Goal: Task Accomplishment & Management: Manage account settings

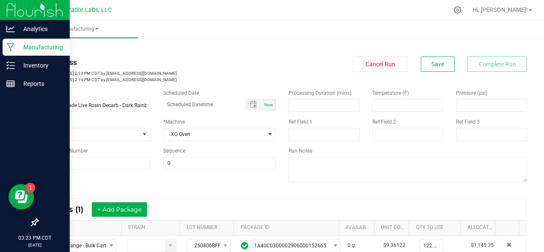
click at [15, 45] on p "Manufacturing" at bounding box center [40, 47] width 51 height 10
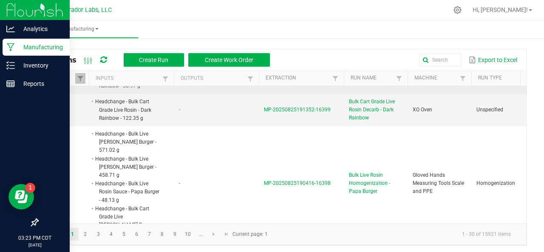
scroll to position [221, 0]
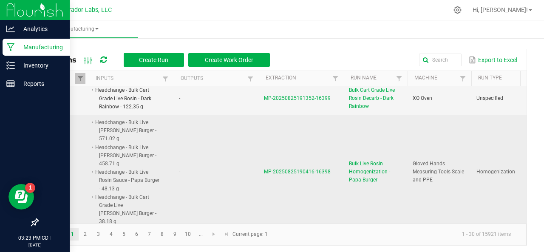
click at [288, 169] on span "MP-20250825190416-16398" at bounding box center [297, 172] width 67 height 6
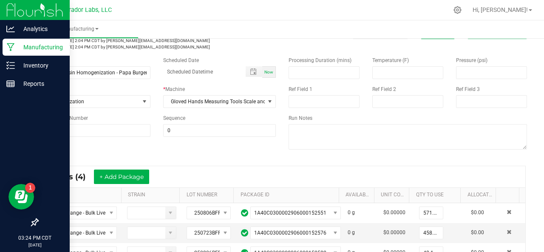
scroll to position [49, 0]
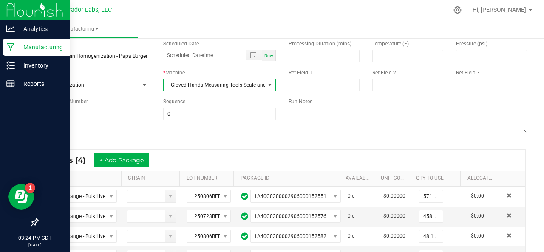
click at [188, 86] on span "Gloved Hands Measuring Tools Scale and PPE" at bounding box center [215, 85] width 102 height 12
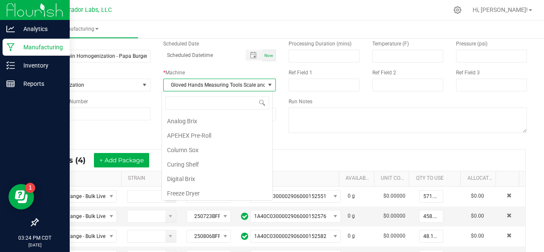
scroll to position [69, 0]
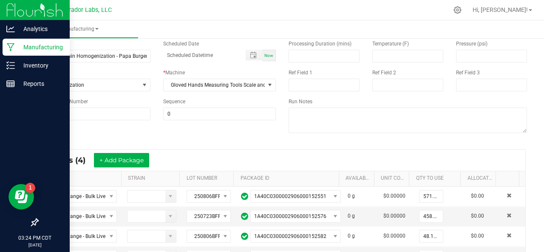
click at [103, 135] on div "Name Bulk Live Rosin Homogenization - Papa Burger Scheduled Date Now Run Type H…" at bounding box center [282, 88] width 502 height 108
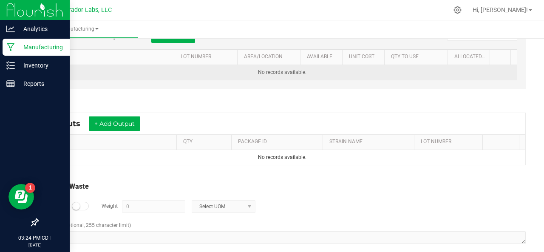
scroll to position [317, 0]
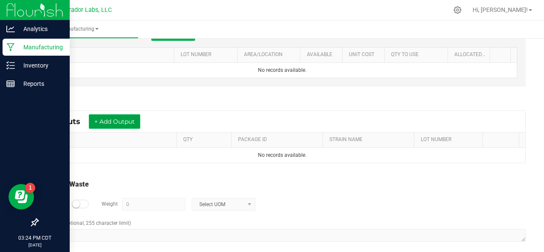
click at [117, 118] on button "+ Add Output" at bounding box center [114, 121] width 51 height 14
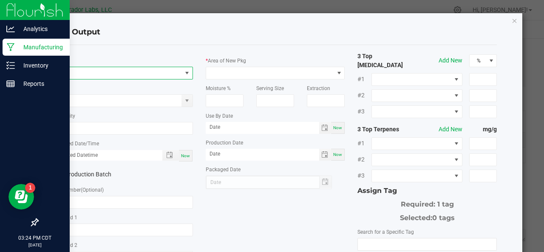
click at [87, 71] on span "NO DATA FOUND" at bounding box center [118, 73] width 128 height 12
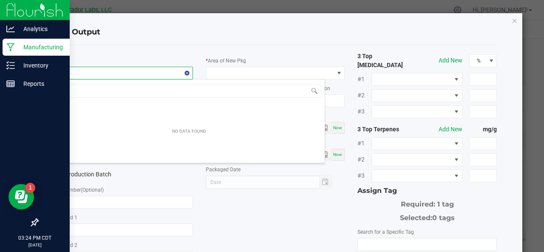
scroll to position [12, 137]
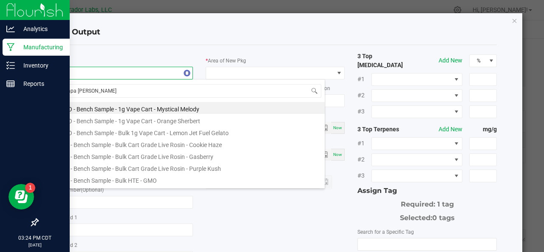
type input "papa burger"
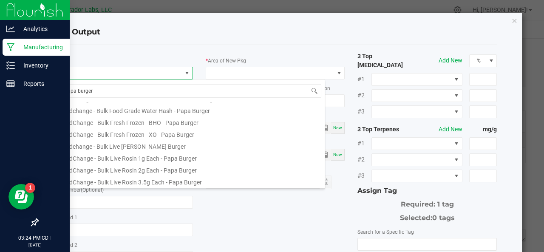
scroll to position [97, 0]
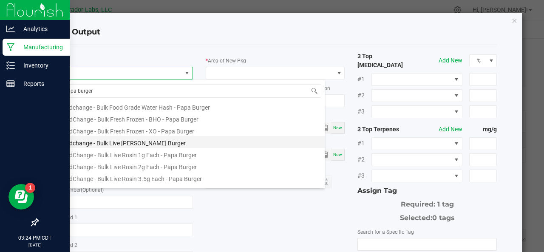
click at [110, 142] on li "Headchange - Bulk Live [PERSON_NAME] Burger" at bounding box center [189, 142] width 271 height 12
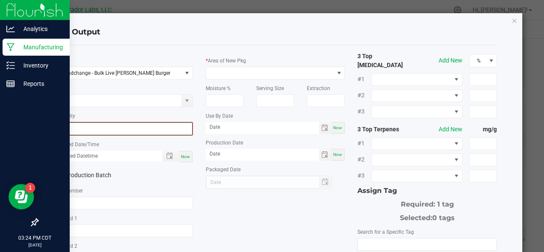
click at [96, 127] on input "0" at bounding box center [123, 129] width 138 height 12
type input "1103.4700 g"
click at [181, 157] on span "Now" at bounding box center [185, 155] width 9 height 5
type input "08/25/2025 3:24 PM"
type input "[DATE]"
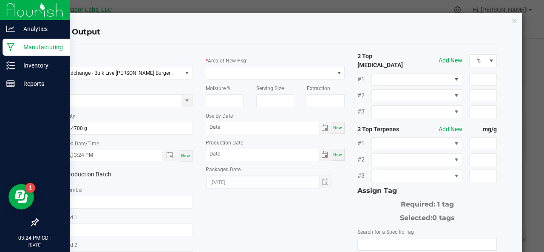
click at [88, 175] on label "Production Batch" at bounding box center [85, 174] width 63 height 9
click at [0, 0] on input "Production Batch" at bounding box center [0, 0] width 0 height 0
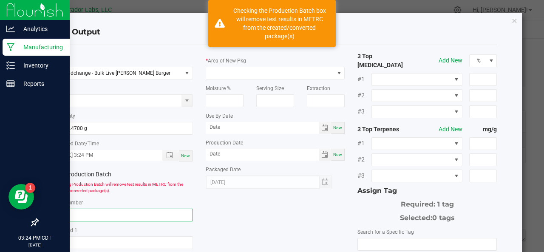
click at [77, 213] on input "text" at bounding box center [123, 215] width 139 height 13
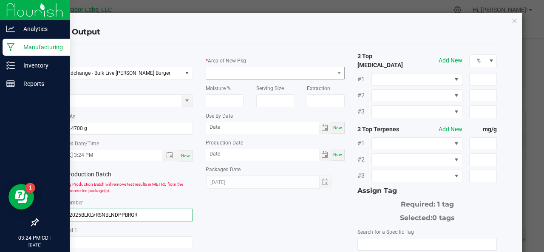
type input "08252025BLKLVRSNBLNDPPBRGR"
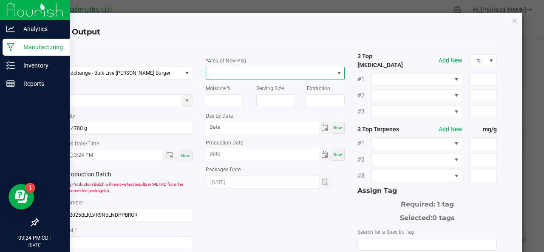
click at [233, 72] on span at bounding box center [270, 73] width 128 height 12
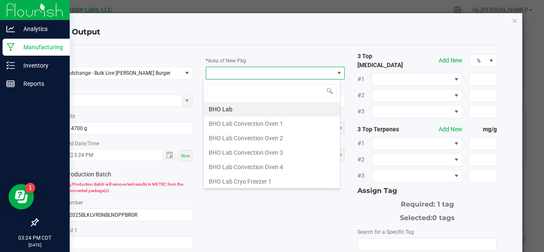
scroll to position [12, 137]
type input "VAU"
click at [224, 177] on li "Vault" at bounding box center [272, 181] width 136 height 14
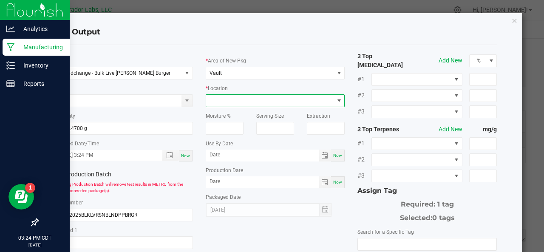
click at [241, 99] on span at bounding box center [270, 101] width 128 height 12
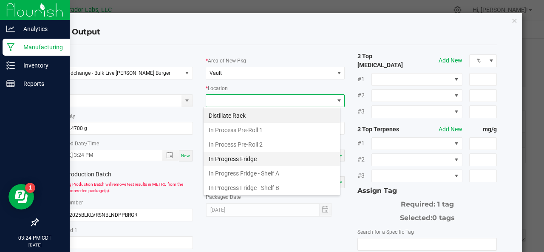
click at [230, 158] on li "In Progress Fridge" at bounding box center [272, 159] width 136 height 14
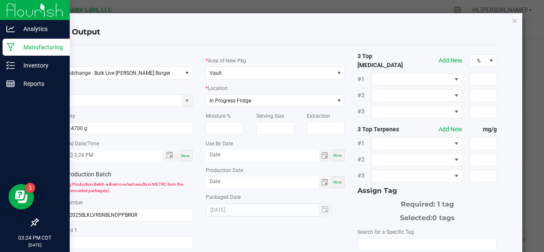
click at [335, 159] on div "Now" at bounding box center [338, 156] width 14 height 12
click at [280, 156] on input "[DATE]" at bounding box center [262, 155] width 113 height 11
type input "08/25/2026"
click at [335, 181] on span "Now" at bounding box center [337, 182] width 9 height 5
type input "[DATE]"
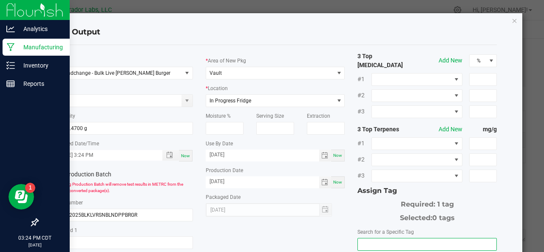
click at [365, 238] on input "NO DATA FOUND" at bounding box center [427, 244] width 139 height 12
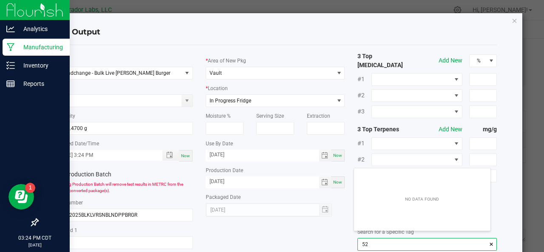
scroll to position [12, 137]
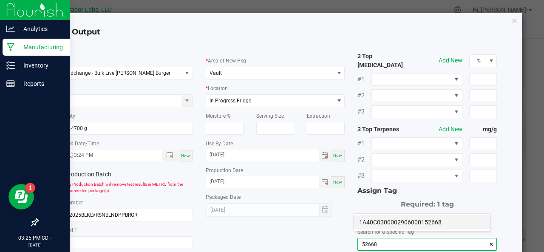
click at [366, 222] on li "1A40C0300002906000152668" at bounding box center [422, 222] width 136 height 14
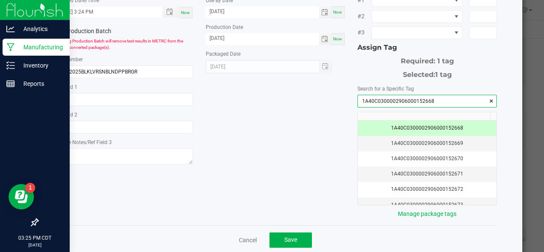
scroll to position [151, 0]
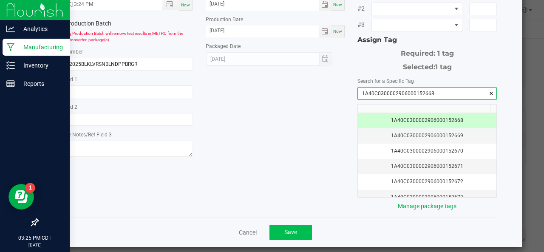
type input "1A40C0300002906000152668"
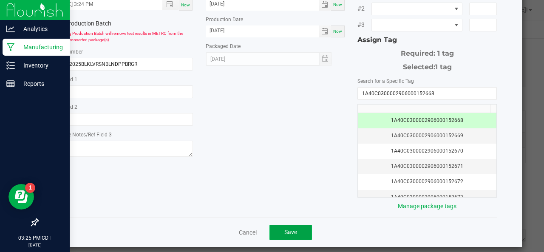
click at [284, 229] on span "Save" at bounding box center [290, 232] width 13 height 7
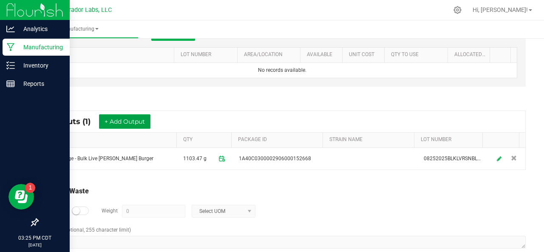
scroll to position [328, 0]
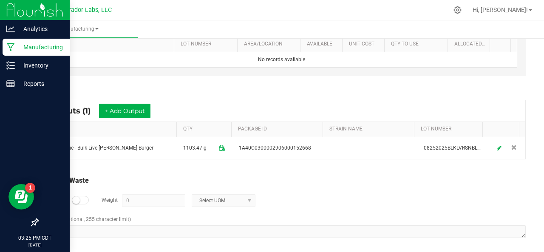
click at [76, 196] on small at bounding box center [76, 200] width 8 height 8
click at [137, 195] on input "0" at bounding box center [153, 201] width 62 height 12
click at [220, 197] on span "Select UOM" at bounding box center [218, 201] width 52 height 12
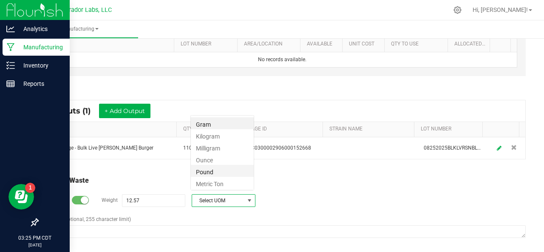
scroll to position [12, 64]
click at [207, 119] on li "Gram" at bounding box center [222, 123] width 63 height 12
type input "12.57 g"
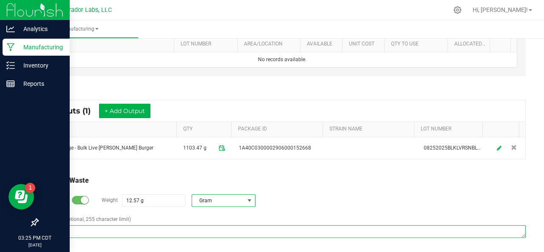
click at [121, 227] on textarea "Comment (optional, 255 character limit)" at bounding box center [282, 231] width 487 height 13
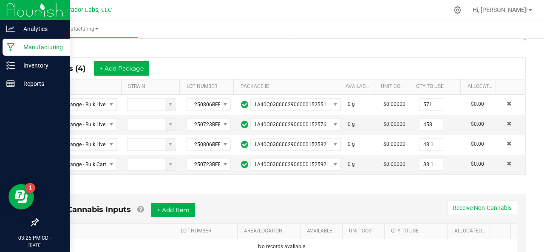
scroll to position [0, 0]
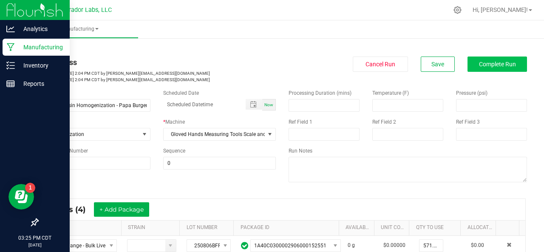
type textarea "JAR AND TOOL LOSS"
click at [497, 59] on button "Complete Run" at bounding box center [496, 64] width 59 height 15
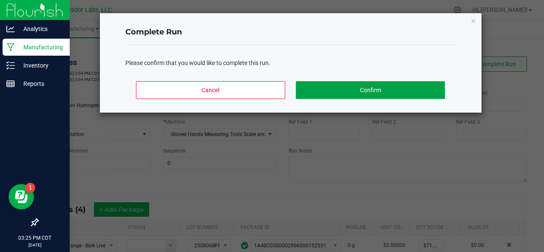
click at [407, 90] on button "Confirm" at bounding box center [370, 90] width 149 height 18
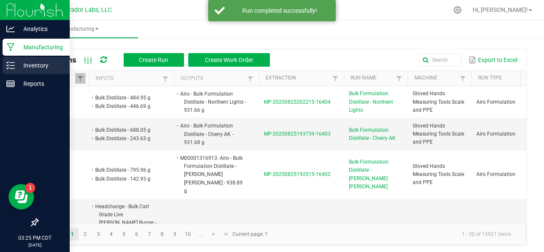
click at [9, 65] on icon at bounding box center [10, 65] width 8 height 8
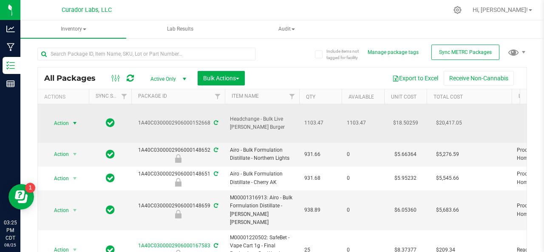
click at [56, 124] on span "Action" at bounding box center [57, 123] width 23 height 12
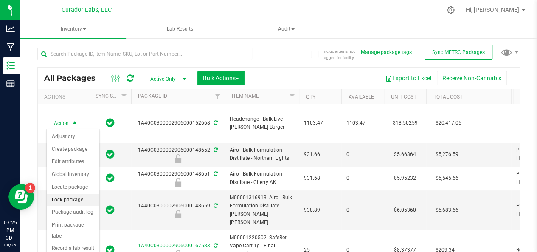
click at [66, 195] on li "Lock package" at bounding box center [73, 200] width 53 height 13
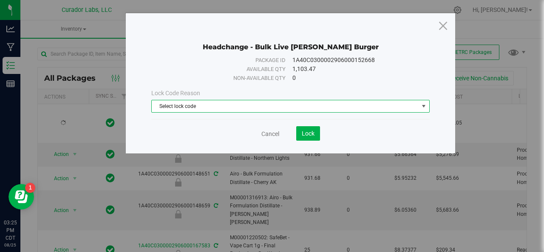
click at [172, 106] on span "Select lock code" at bounding box center [285, 106] width 267 height 12
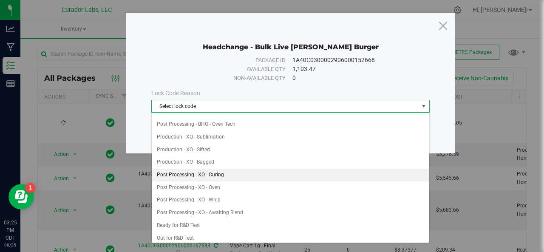
scroll to position [222, 0]
click at [182, 170] on li "Ready for R&D Test" at bounding box center [291, 176] width 278 height 13
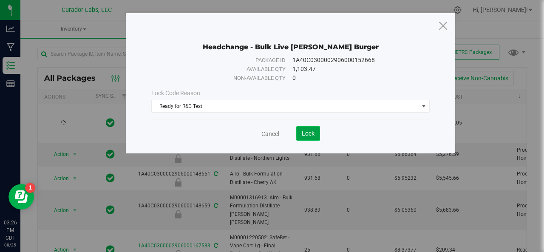
click at [305, 139] on button "Lock" at bounding box center [308, 133] width 24 height 14
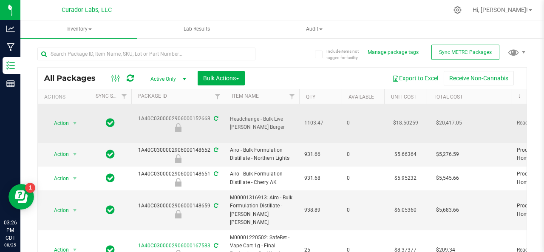
click at [245, 123] on span "Headchange - Bulk Live [PERSON_NAME] Burger" at bounding box center [262, 123] width 64 height 16
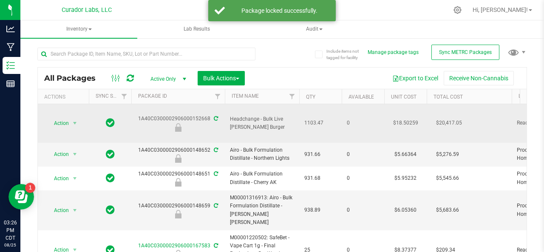
click at [245, 123] on span "Headchange - Bulk Live [PERSON_NAME] Burger" at bounding box center [262, 123] width 64 height 16
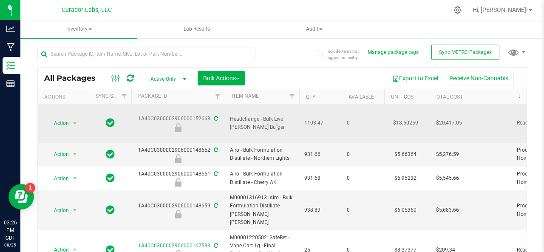
click at [245, 123] on span "Headchange - Bulk Live [PERSON_NAME] Burger" at bounding box center [262, 123] width 64 height 16
copy tr "Headchange - Bulk Live [PERSON_NAME] Burger"
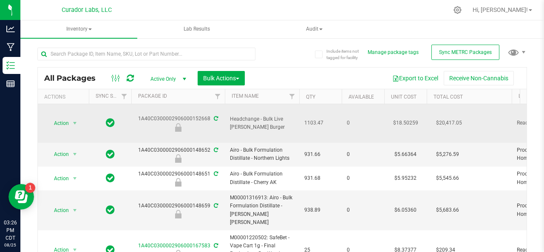
click at [181, 118] on div "1A40C0300002906000152668" at bounding box center [178, 123] width 96 height 17
copy div "1A40C0300002906000152668"
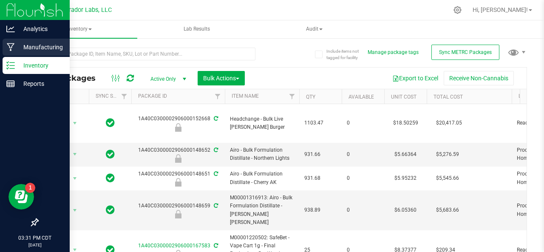
click at [11, 47] on icon at bounding box center [11, 47] width 8 height 8
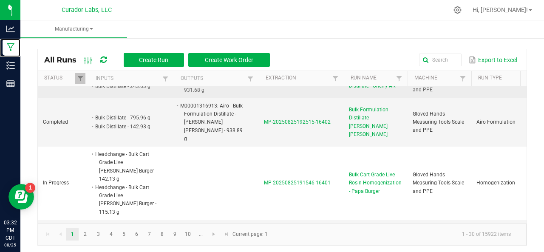
scroll to position [101, 0]
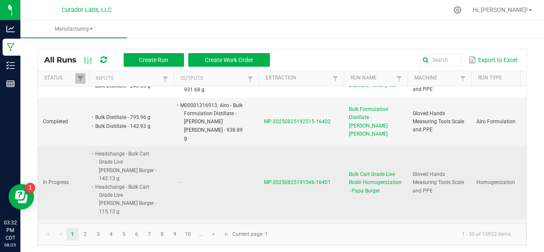
click at [297, 179] on span "MP-20250825191546-16401" at bounding box center [297, 182] width 67 height 6
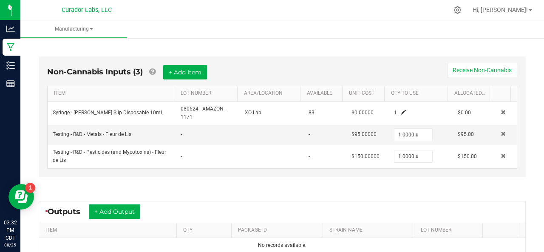
scroll to position [243, 0]
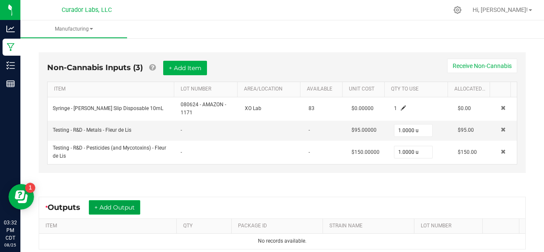
click at [118, 206] on button "+ Add Output" at bounding box center [114, 207] width 51 height 14
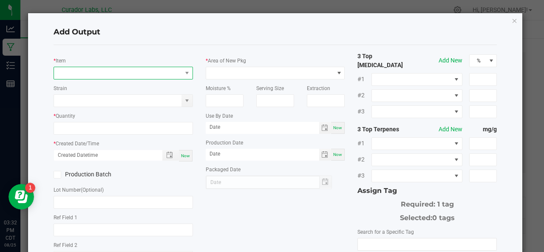
click at [105, 71] on span "NO DATA FOUND" at bounding box center [118, 73] width 128 height 12
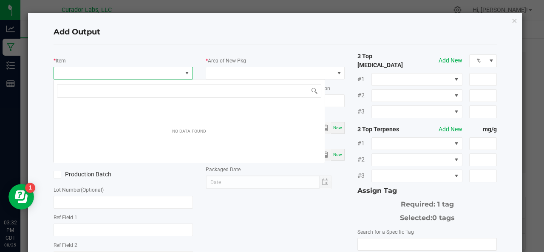
scroll to position [12, 137]
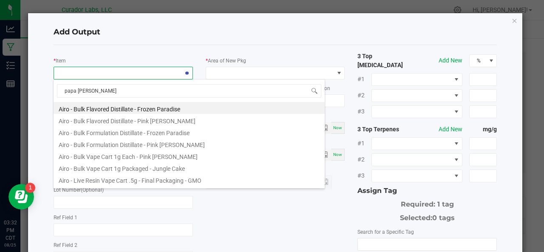
type input "papa burger"
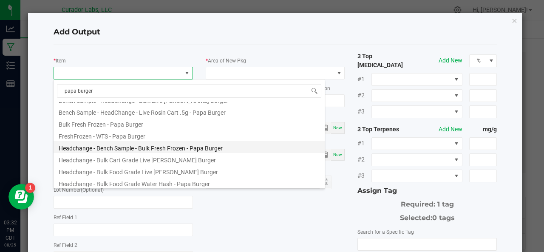
scroll to position [21, 0]
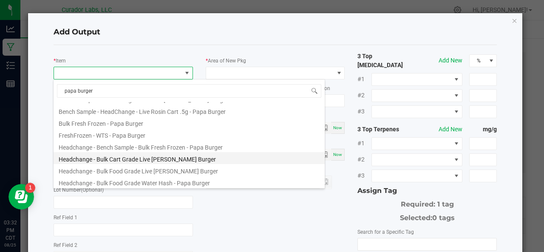
click at [117, 162] on li "Headchange - Bulk Cart Grade Live [PERSON_NAME] Burger" at bounding box center [189, 158] width 271 height 12
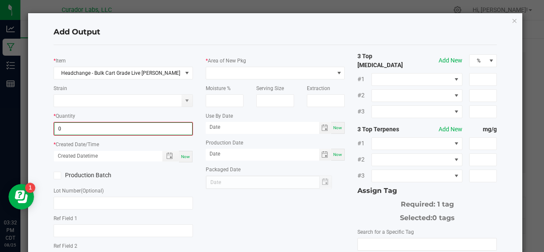
click at [104, 126] on input "0" at bounding box center [123, 129] width 138 height 12
type input "254.8400 g"
click at [181, 159] on div "Now" at bounding box center [186, 155] width 14 height 11
type input "08/25/2025 3:32 PM"
type input "[DATE]"
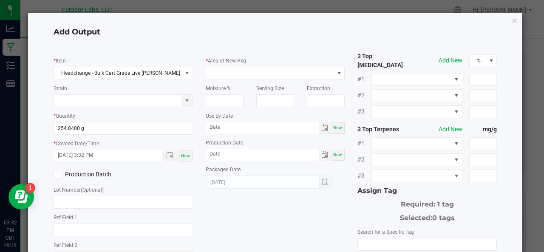
click at [92, 175] on label "Production Batch" at bounding box center [85, 174] width 63 height 9
click at [0, 0] on input "Production Batch" at bounding box center [0, 0] width 0 height 0
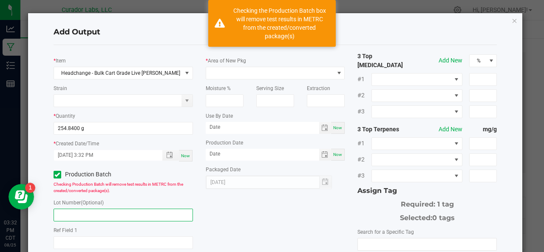
click at [74, 215] on input "text" at bounding box center [123, 215] width 139 height 13
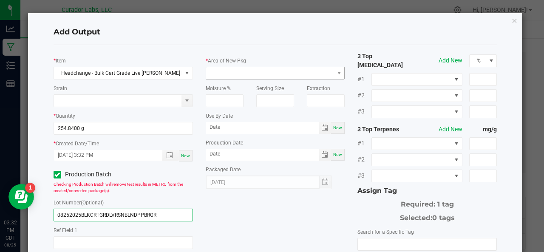
type input "08252025BLKCRTGRDLVRSNBLNDPPBRGR"
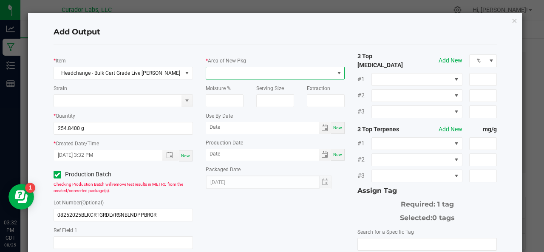
click at [229, 75] on span at bounding box center [270, 73] width 128 height 12
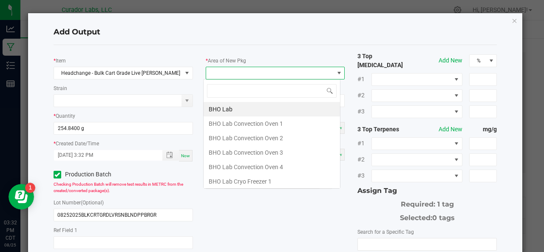
scroll to position [12, 137]
type input "XO"
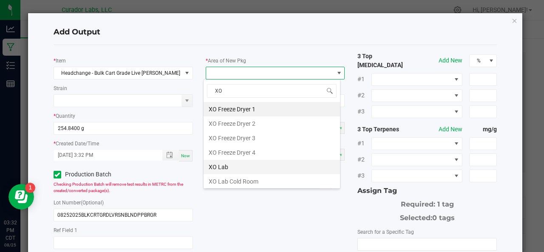
click at [222, 165] on li "XO Lab" at bounding box center [272, 167] width 136 height 14
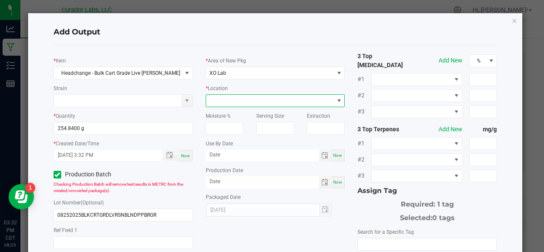
click at [251, 100] on span at bounding box center [270, 101] width 128 height 12
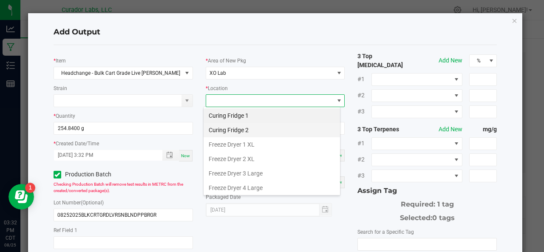
scroll to position [99, 0]
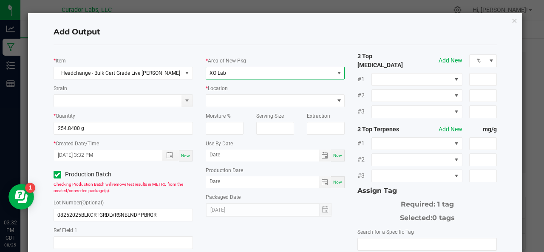
click at [227, 75] on span "XO Lab" at bounding box center [270, 73] width 128 height 12
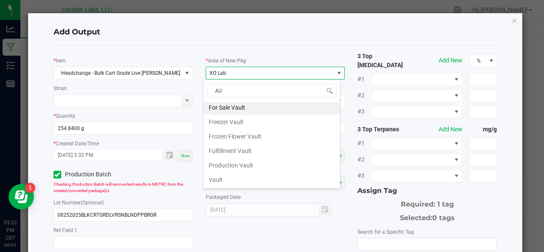
scroll to position [0, 0]
type input "A"
type input "VAU"
click at [216, 184] on li "Vault" at bounding box center [272, 181] width 136 height 14
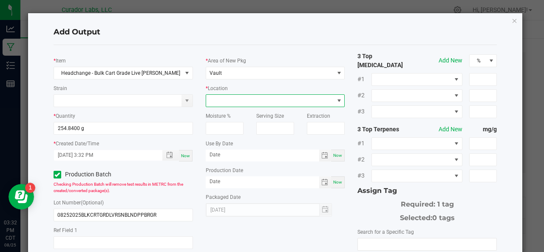
click at [221, 96] on span at bounding box center [270, 101] width 128 height 12
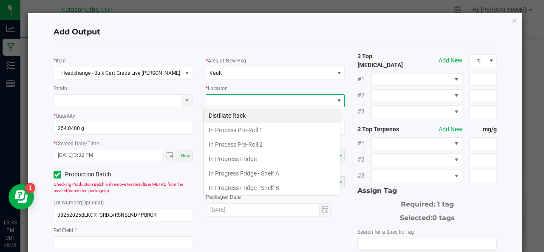
scroll to position [12, 137]
click at [242, 159] on li "In Progress Fridge" at bounding box center [272, 159] width 136 height 14
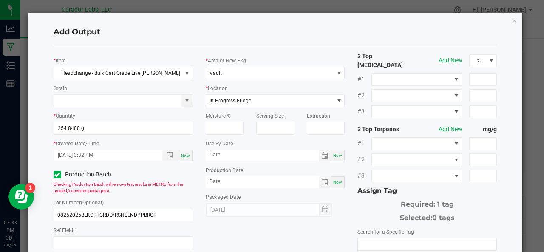
click at [336, 154] on span "Now" at bounding box center [337, 155] width 9 height 5
click at [257, 158] on input "[DATE]" at bounding box center [262, 155] width 113 height 11
type input "08/25/2026"
click at [338, 181] on div "Now" at bounding box center [338, 182] width 14 height 12
type input "[DATE]"
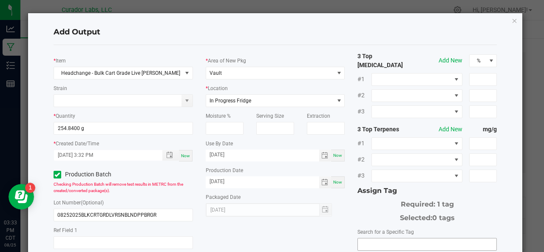
click at [388, 238] on input "NO DATA FOUND" at bounding box center [427, 244] width 139 height 12
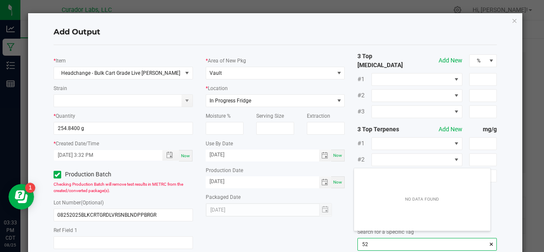
scroll to position [12, 137]
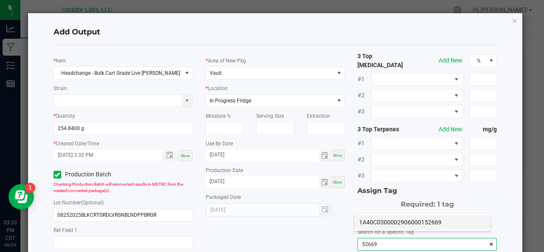
click at [387, 224] on li "1A40C0300002906000152669" at bounding box center [422, 222] width 136 height 14
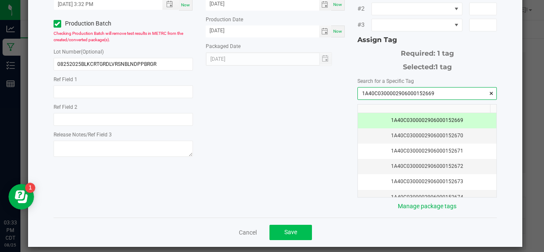
type input "1A40C0300002906000152669"
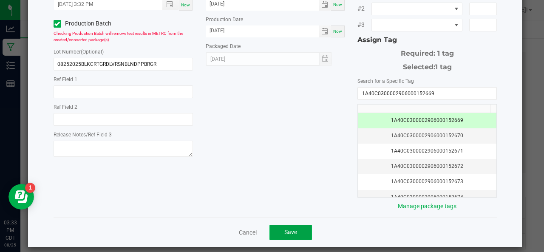
click at [291, 225] on button "Save" at bounding box center [290, 232] width 42 height 15
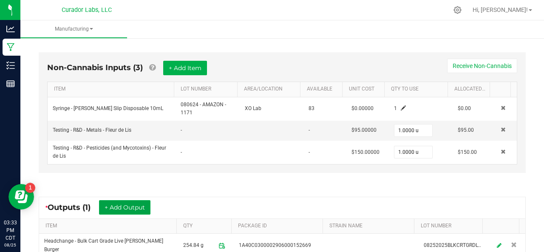
scroll to position [340, 0]
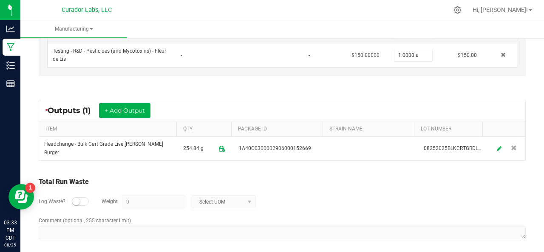
click at [80, 197] on div at bounding box center [80, 201] width 17 height 8
click at [139, 198] on input "0" at bounding box center [153, 202] width 62 height 12
click at [214, 197] on span "Select UOM" at bounding box center [218, 202] width 52 height 12
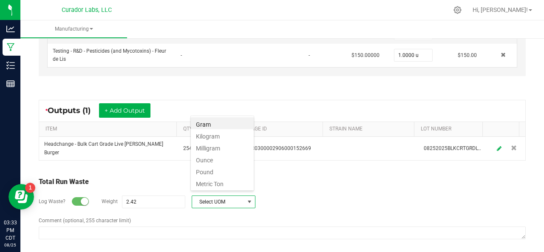
scroll to position [12, 64]
click at [205, 126] on li "Gram" at bounding box center [222, 123] width 63 height 12
type input "2.42 g"
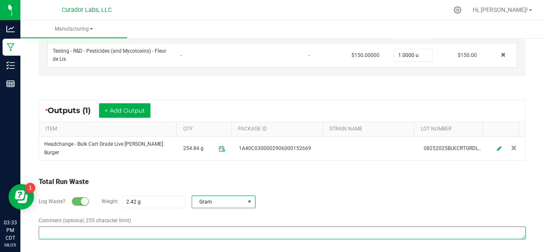
click at [147, 227] on textarea "Comment (optional, 255 character limit)" at bounding box center [282, 232] width 487 height 13
type textarea "H"
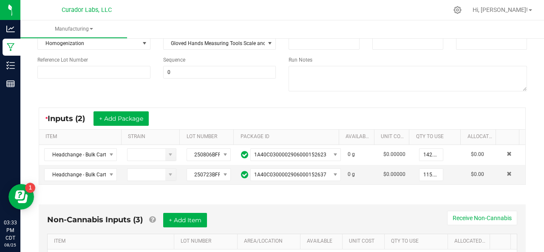
scroll to position [0, 0]
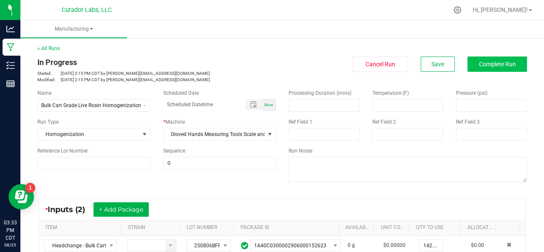
type textarea "JAR AND TOOL LOSS"
click at [484, 65] on span "Complete Run" at bounding box center [497, 64] width 37 height 7
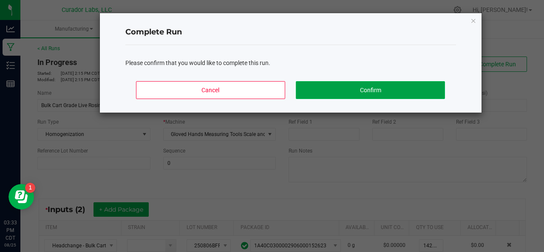
click at [420, 90] on button "Confirm" at bounding box center [370, 90] width 149 height 18
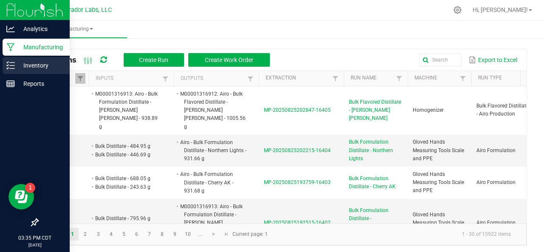
click at [14, 65] on line at bounding box center [12, 65] width 5 height 0
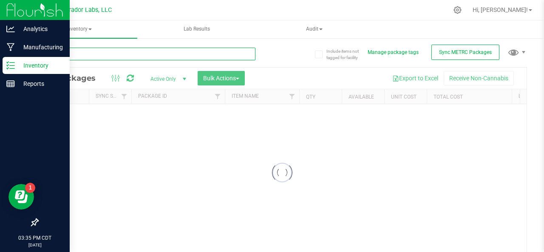
click at [117, 57] on input "text" at bounding box center [146, 54] width 218 height 13
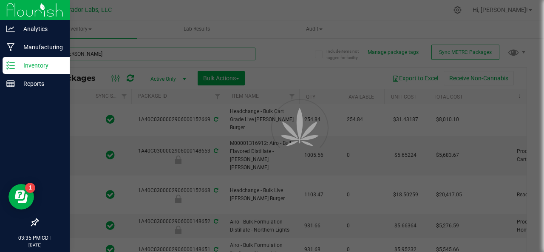
type input "papa burger"
type input "[DATE]"
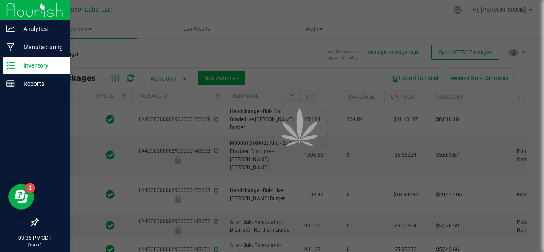
type input "[DATE]"
type input "2026-08-19"
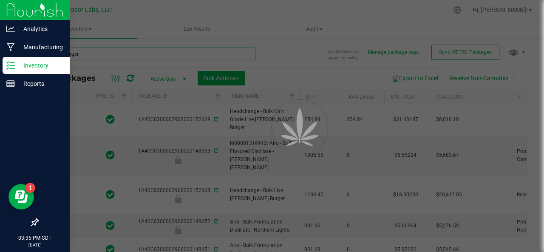
type input "2026-08-19"
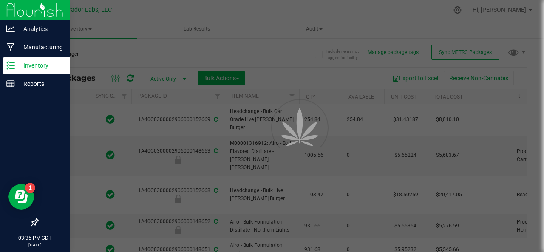
type input "2026-08-19"
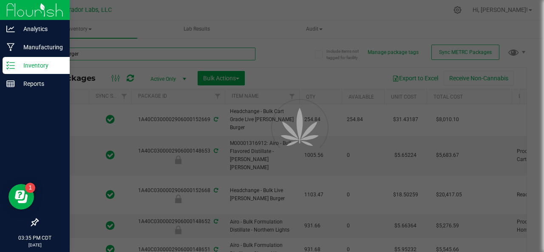
type input "2026-08-19"
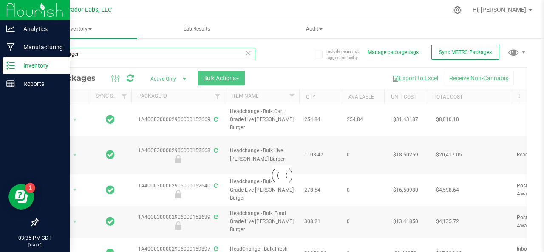
type input "papa burger"
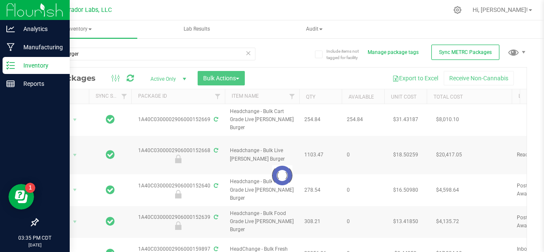
click at [195, 119] on div at bounding box center [282, 176] width 489 height 216
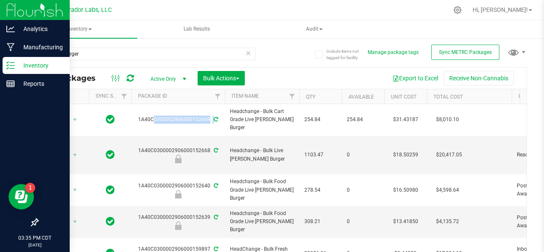
click at [195, 119] on div "1A40C0300002906000152669" at bounding box center [178, 120] width 96 height 8
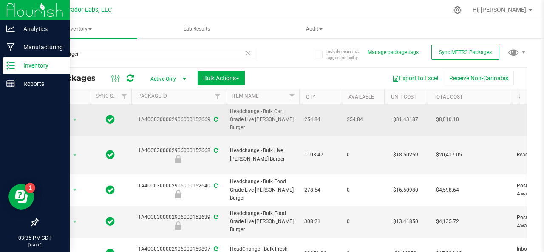
click at [195, 119] on div "1A40C0300002906000152669" at bounding box center [178, 120] width 96 height 8
copy div "1A40C0300002906000152669"
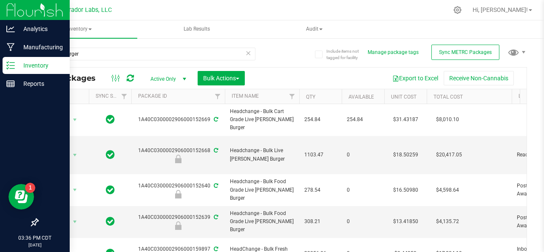
click at [131, 76] on icon at bounding box center [130, 78] width 7 height 8
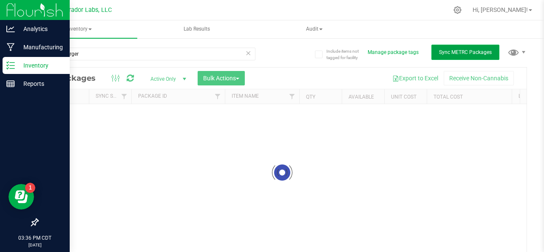
click at [433, 57] on button "Sync METRC Packages" at bounding box center [465, 52] width 68 height 15
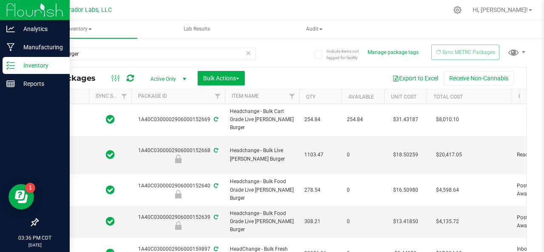
type input "[DATE]"
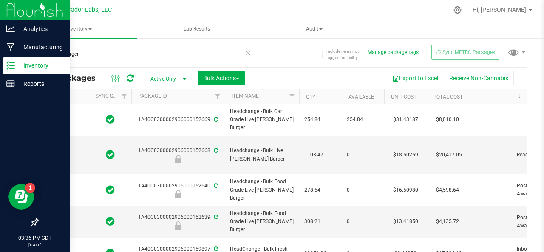
type input "[DATE]"
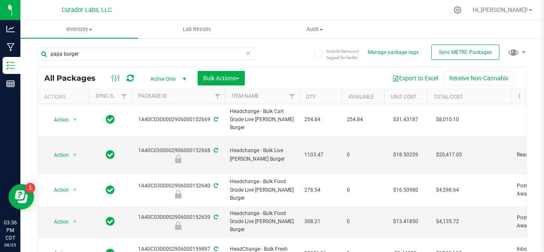
click at [130, 77] on icon at bounding box center [130, 78] width 7 height 8
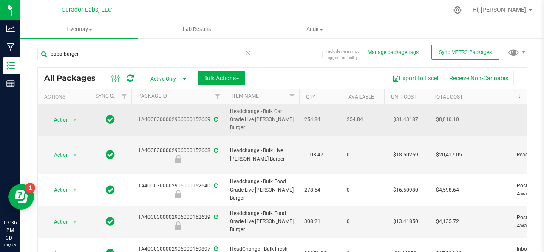
click at [214, 117] on icon at bounding box center [216, 119] width 4 height 5
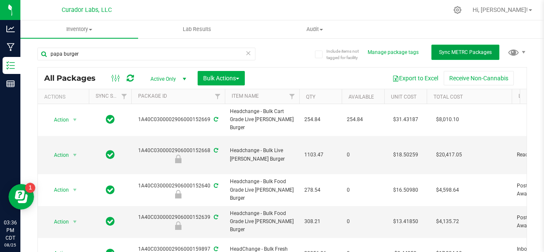
click at [442, 48] on button "Sync METRC Packages" at bounding box center [465, 52] width 68 height 15
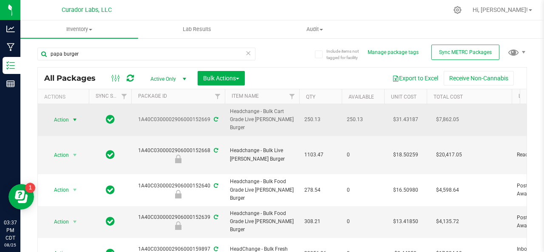
click at [53, 116] on span "Action" at bounding box center [57, 120] width 23 height 12
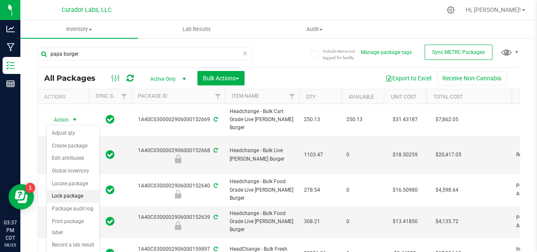
click at [64, 194] on li "Lock package" at bounding box center [73, 196] width 53 height 13
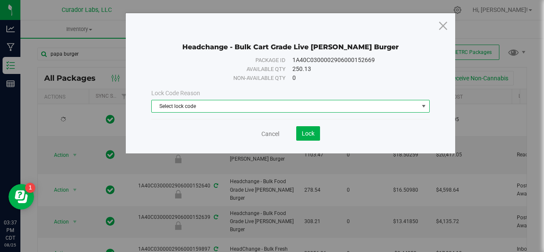
click at [218, 105] on span "Select lock code" at bounding box center [285, 106] width 267 height 12
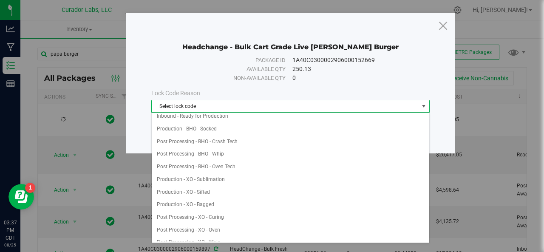
scroll to position [130, 0]
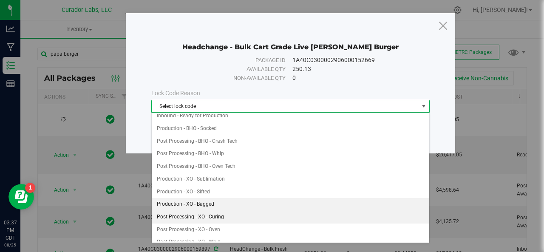
drag, startPoint x: 202, startPoint y: 152, endPoint x: 196, endPoint y: 209, distance: 57.3
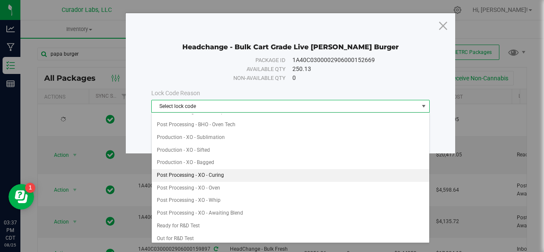
scroll to position [183, 0]
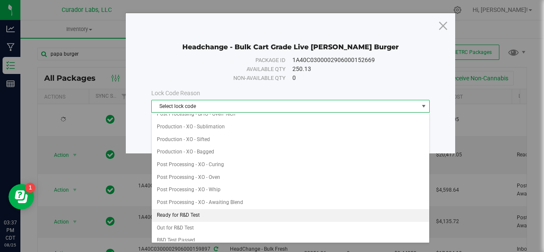
click at [189, 209] on li "Ready for R&D Test" at bounding box center [291, 215] width 278 height 13
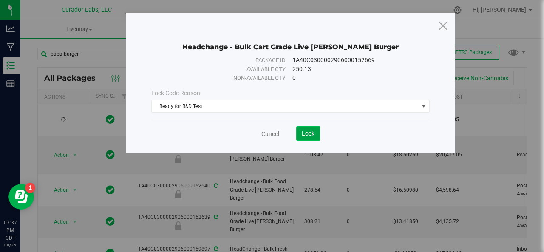
click at [310, 132] on span "Lock" at bounding box center [308, 133] width 13 height 7
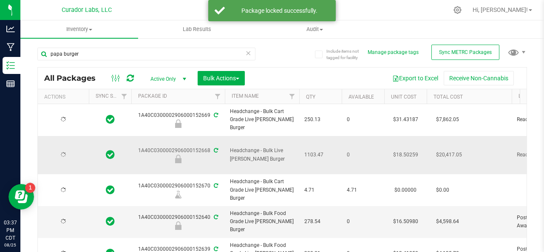
type input "[DATE]"
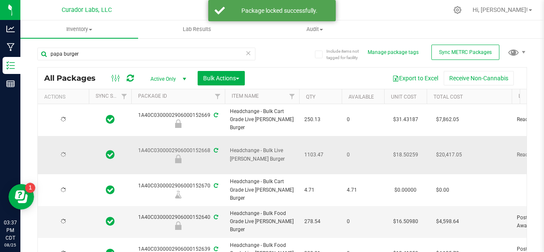
type input "[DATE]"
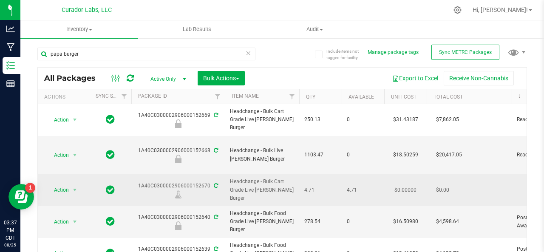
click at [256, 185] on span "Headchange - Bulk Cart Grade Live [PERSON_NAME] Burger" at bounding box center [262, 190] width 64 height 25
copy tr "Headchange - Bulk Cart Grade Live [PERSON_NAME] Burger"
click at [308, 187] on span "4.71" at bounding box center [320, 190] width 32 height 8
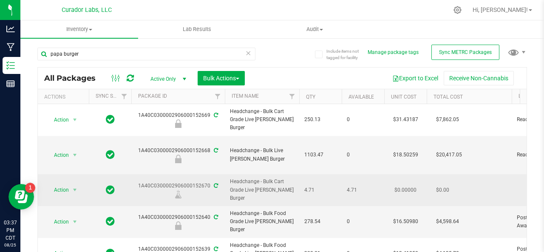
click at [308, 187] on span "4.71" at bounding box center [320, 190] width 32 height 8
copy span "4.71"
click at [194, 187] on div "1A40C0300002906000152670" at bounding box center [178, 190] width 96 height 17
copy div "1A40C0300002906000152670"
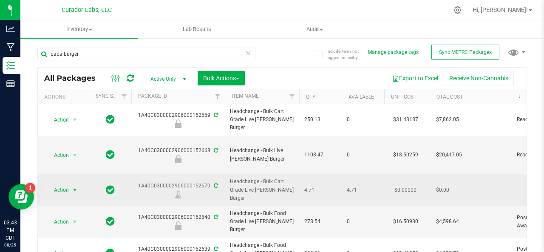
click at [58, 194] on span "Action" at bounding box center [57, 190] width 23 height 12
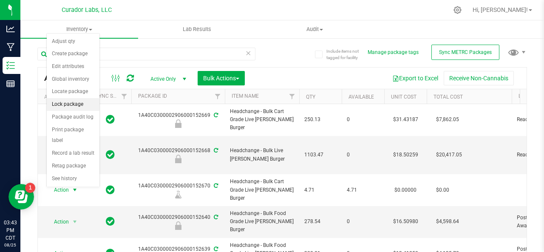
click at [71, 101] on li "Lock package" at bounding box center [73, 104] width 53 height 13
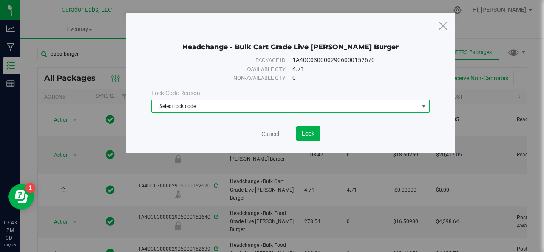
click at [199, 105] on span "Select lock code" at bounding box center [285, 106] width 267 height 12
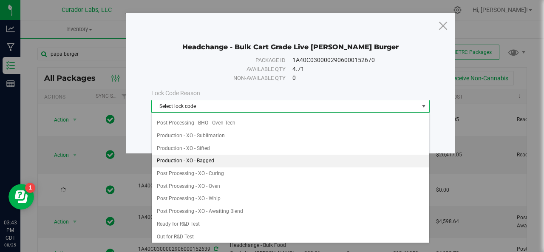
scroll to position [174, 0]
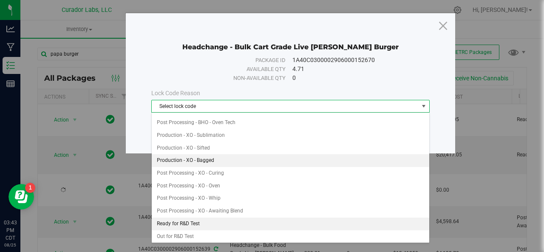
click at [201, 218] on li "Ready for R&D Test" at bounding box center [291, 224] width 278 height 13
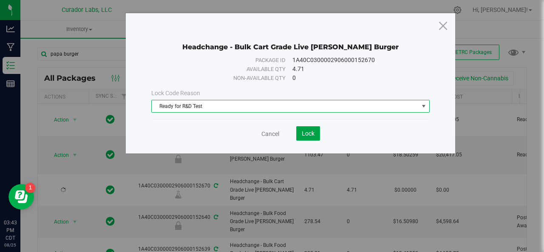
click at [307, 132] on span "Lock" at bounding box center [308, 133] width 13 height 7
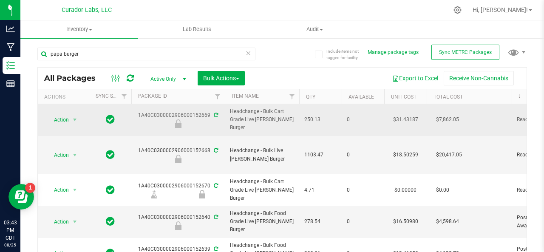
click at [255, 120] on span "Headchange - Bulk Cart Grade Live [PERSON_NAME] Burger" at bounding box center [262, 119] width 64 height 25
copy tr "Headchange - Bulk Cart Grade Live [PERSON_NAME] Burger"
click at [181, 114] on div "1A40C0300002906000152669" at bounding box center [178, 119] width 96 height 17
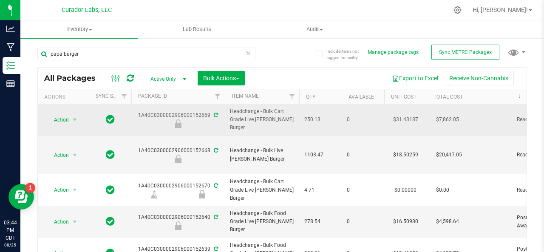
click at [181, 114] on div "1A40C0300002906000152669" at bounding box center [178, 119] width 96 height 17
copy div "1A40C0300002906000152669"
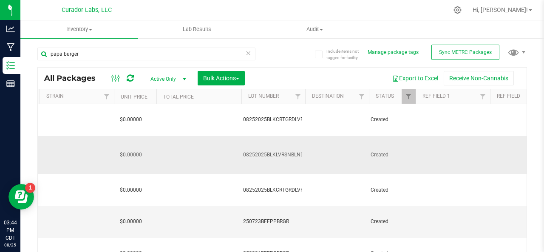
scroll to position [0, 786]
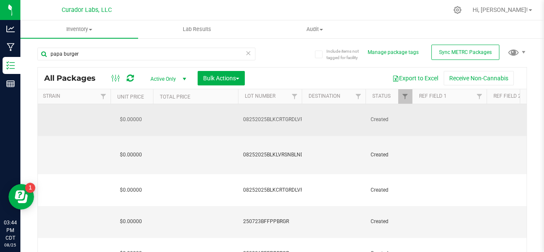
click at [248, 119] on span "08252025BLKCRTGRDLVRSNBLNDPPBRGR" at bounding box center [292, 120] width 99 height 8
click at [248, 119] on input "08252025BLKCRTGRDLVRSNBLNDPPBRGR" at bounding box center [267, 119] width 61 height 13
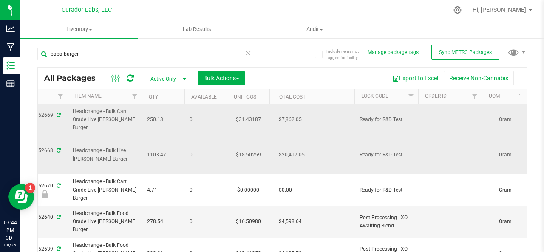
scroll to position [0, 0]
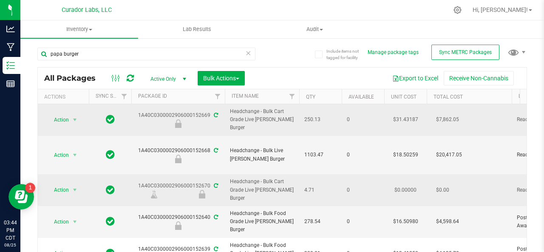
click at [189, 183] on div "1A40C0300002906000152670" at bounding box center [178, 190] width 96 height 17
copy div "1A40C0300002906000152670"
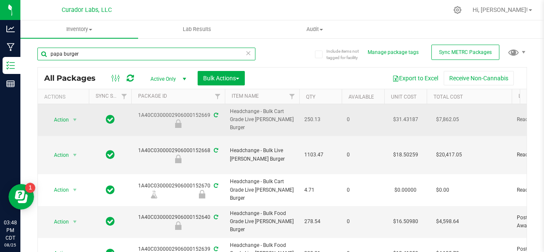
click at [98, 56] on input "papa burger" at bounding box center [146, 54] width 218 height 13
type input "p"
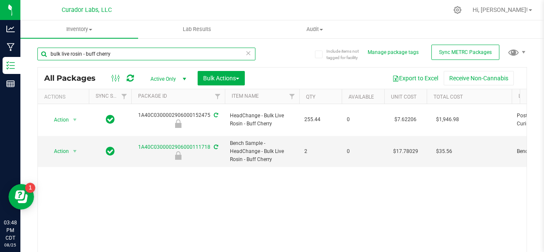
type input "bulk live rosin - buff cherry"
